Goal: Transaction & Acquisition: Purchase product/service

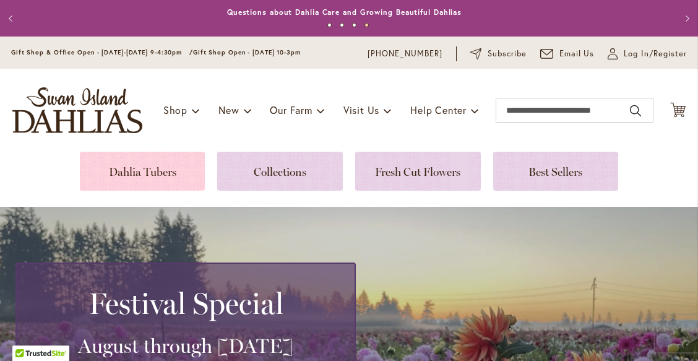
click at [184, 174] on link at bounding box center [143, 171] width 126 height 39
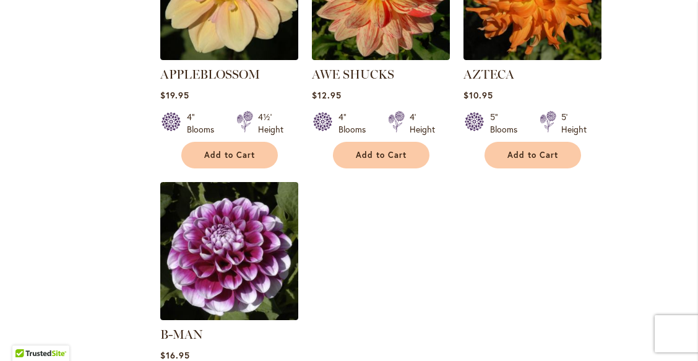
scroll to position [1650, 0]
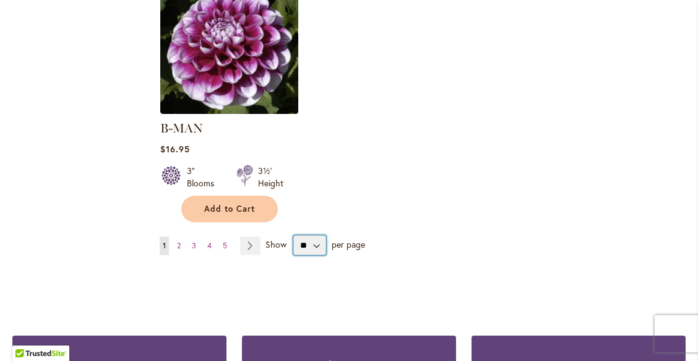
click at [313, 235] on select "** ** ** **" at bounding box center [309, 245] width 33 height 20
select select "**"
click at [293, 235] on select "** ** ** **" at bounding box center [309, 245] width 33 height 20
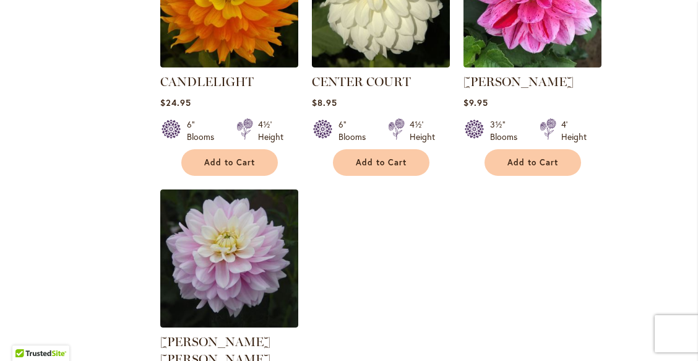
scroll to position [5835, 0]
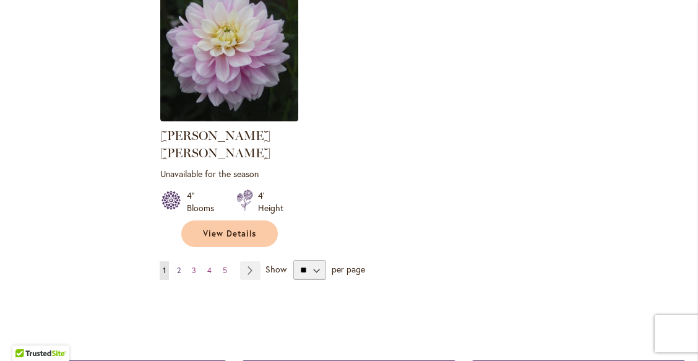
click at [180, 261] on link "Page 2" at bounding box center [179, 270] width 10 height 19
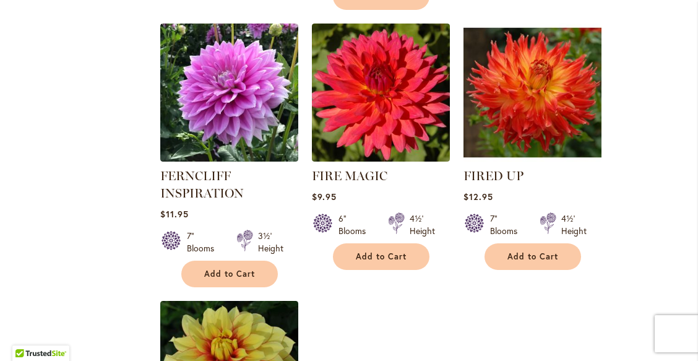
scroll to position [5831, 0]
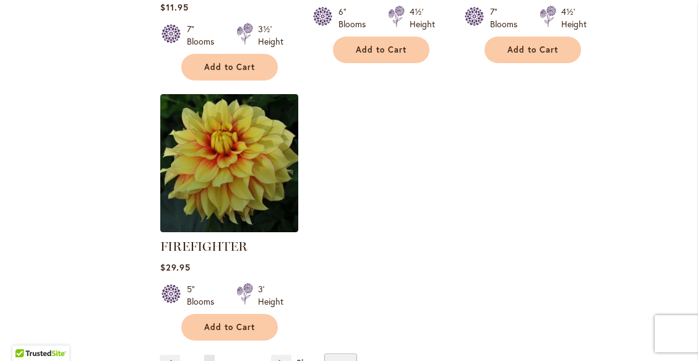
click at [224, 359] on span "3" at bounding box center [225, 363] width 4 height 9
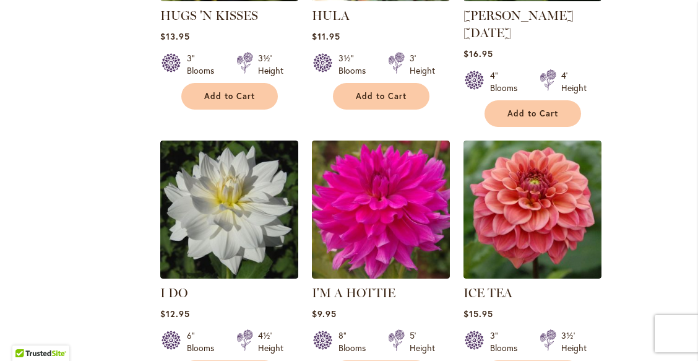
scroll to position [5775, 0]
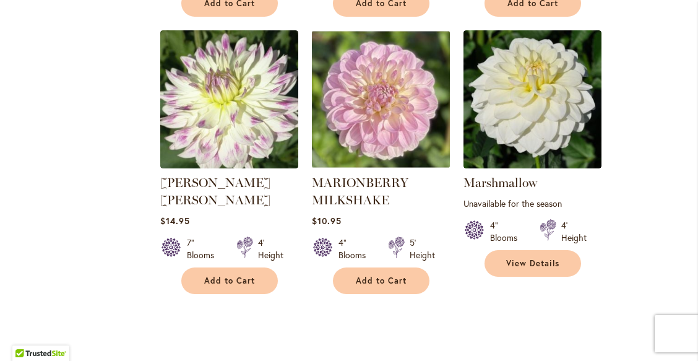
scroll to position [5800, 0]
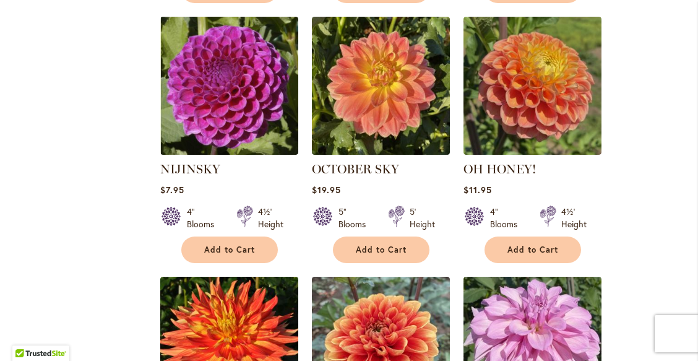
scroll to position [3149, 0]
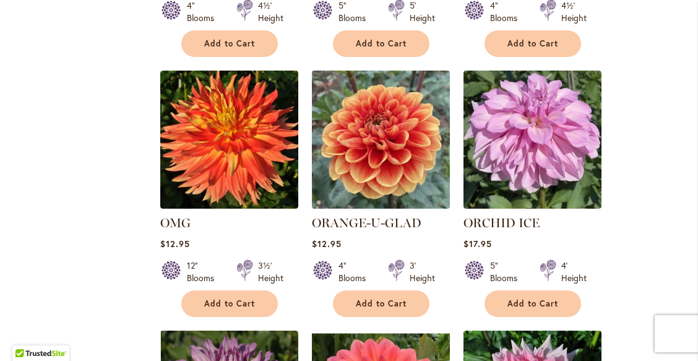
click at [373, 116] on img at bounding box center [380, 139] width 145 height 145
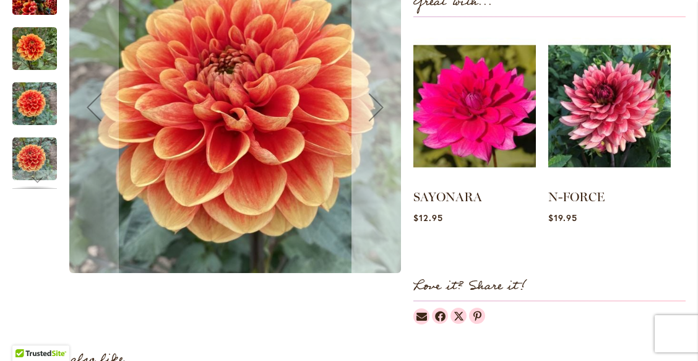
scroll to position [412, 0]
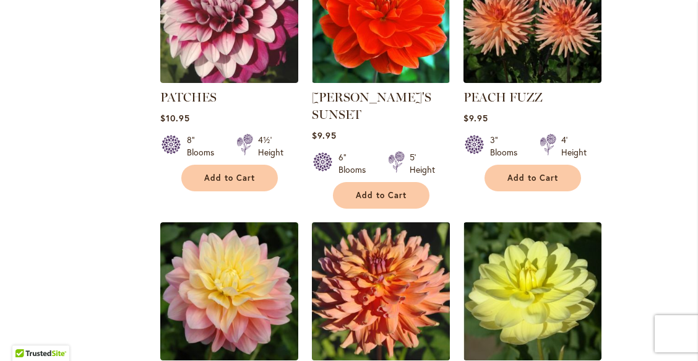
scroll to position [4538, 0]
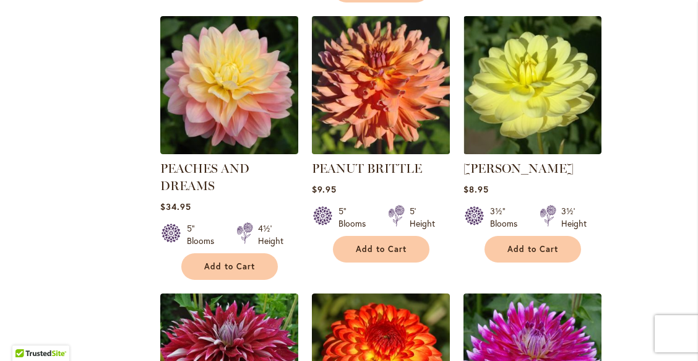
click at [353, 58] on img at bounding box center [380, 85] width 145 height 145
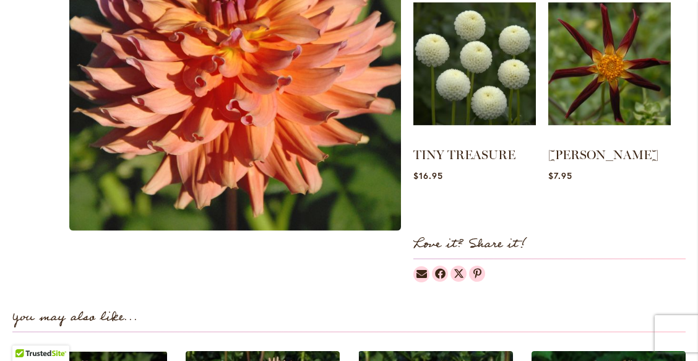
scroll to position [206, 0]
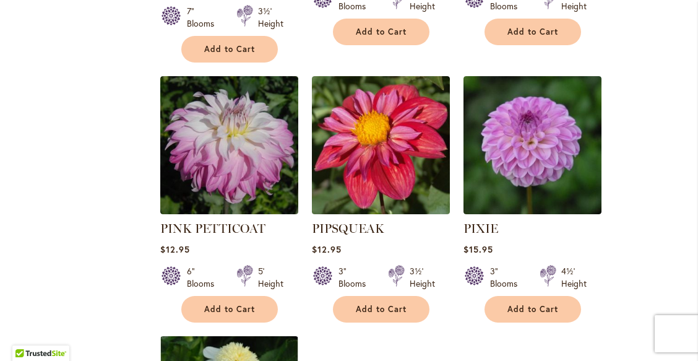
scroll to position [5775, 0]
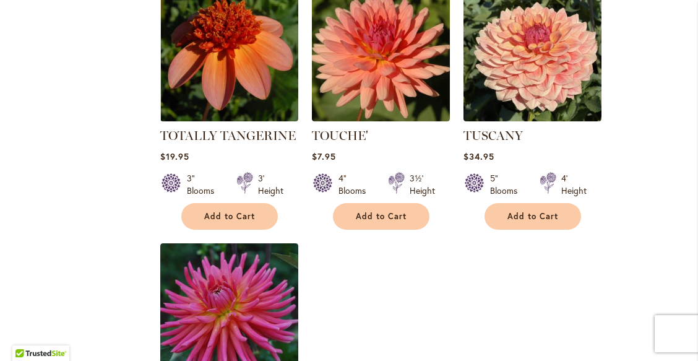
scroll to position [5800, 0]
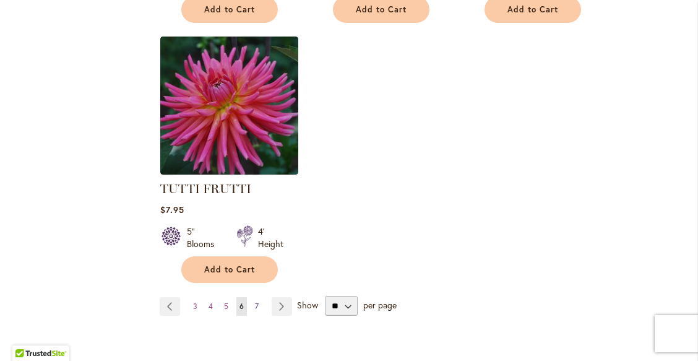
click at [255, 301] on span "7" at bounding box center [257, 305] width 4 height 9
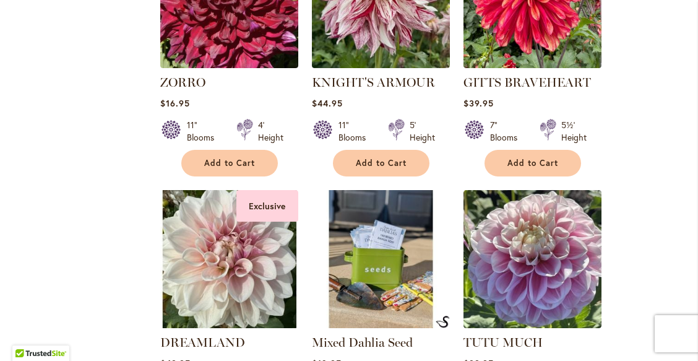
scroll to position [2681, 0]
